Goal: Check status

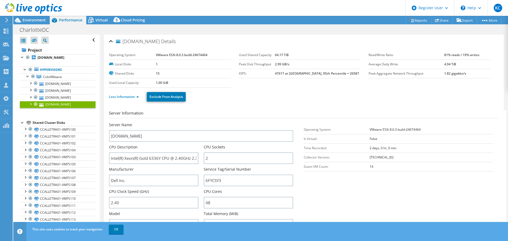
select select "USD"
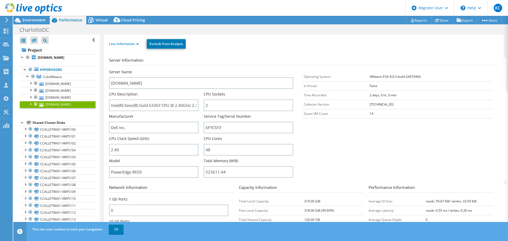
click at [277, 36] on div "Less Information Exclude From Analysis" at bounding box center [303, 44] width 389 height 19
click at [33, 19] on span "Environment" at bounding box center [33, 19] width 23 height 5
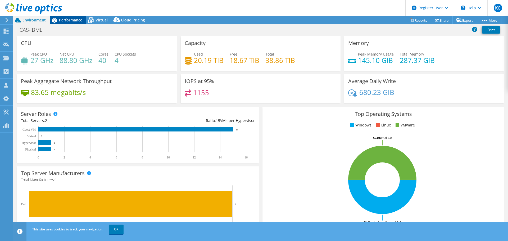
click at [63, 22] on span "Performance" at bounding box center [70, 19] width 23 height 5
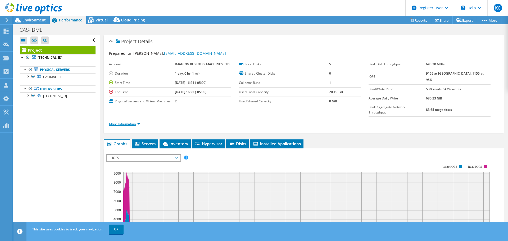
click at [130, 122] on link "More Information" at bounding box center [124, 124] width 31 height 4
